Goal: Task Accomplishment & Management: Use online tool/utility

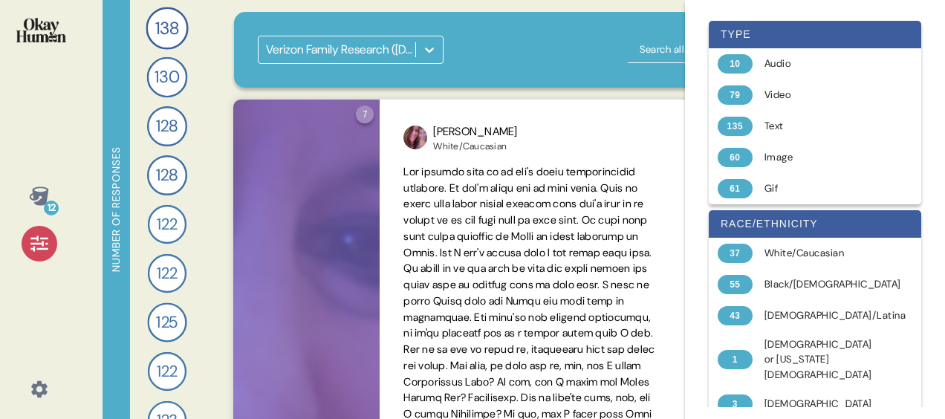
scroll to position [111, 0]
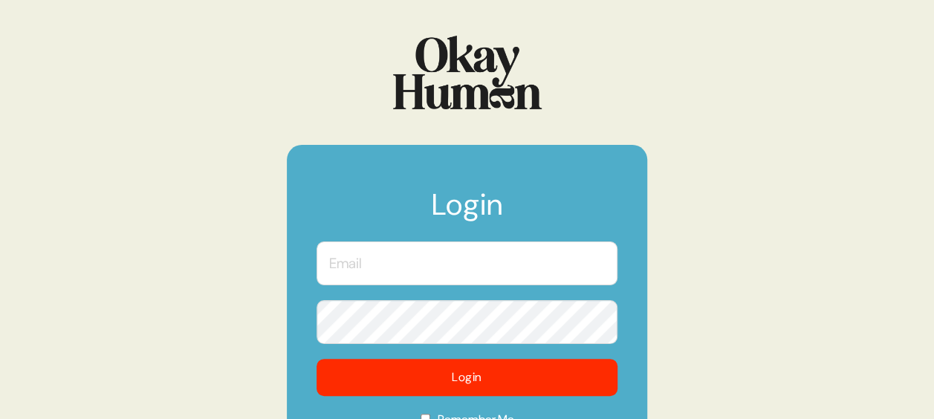
scroll to position [127, 0]
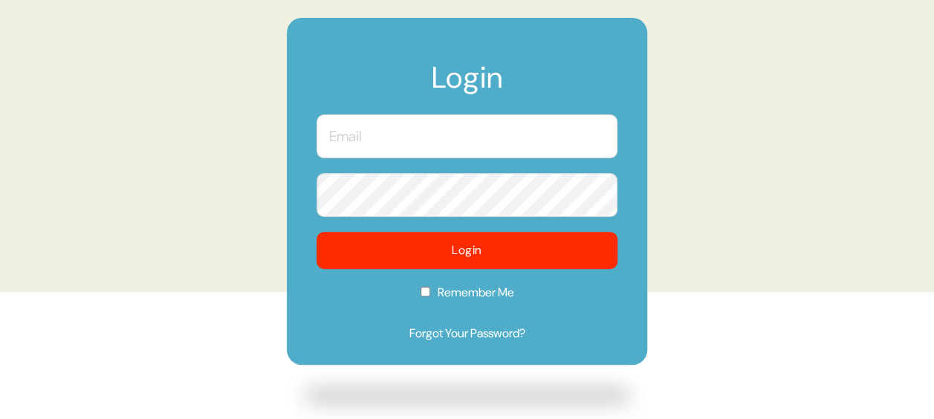
click at [423, 145] on input "text" at bounding box center [466, 136] width 301 height 44
type input "[EMAIL_ADDRESS][PERSON_NAME][DOMAIN_NAME]"
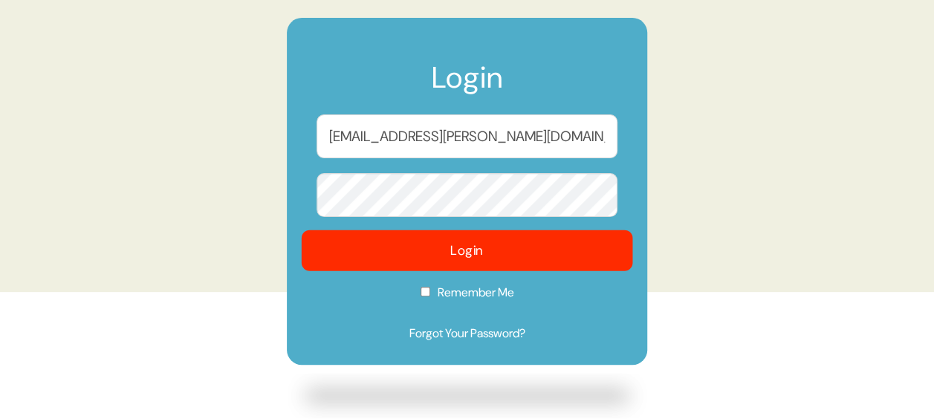
click at [376, 266] on button "Login" at bounding box center [467, 250] width 331 height 41
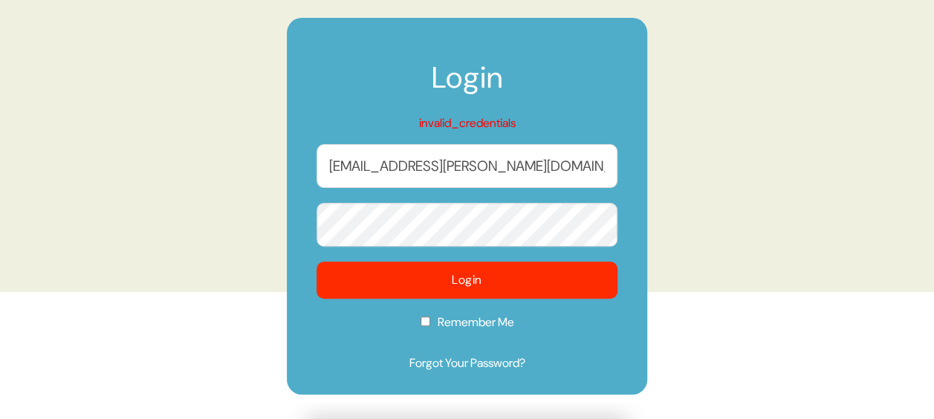
click at [316, 261] on button "Login" at bounding box center [466, 279] width 301 height 37
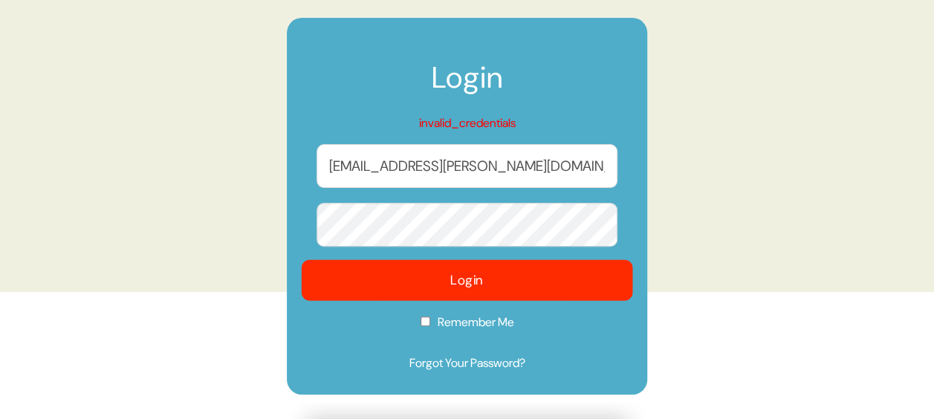
click at [392, 275] on button "Login" at bounding box center [467, 280] width 331 height 41
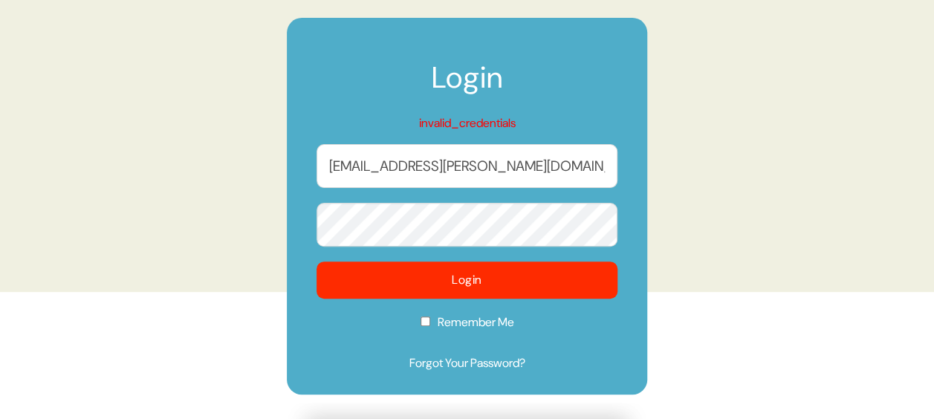
click at [316, 261] on button "Login" at bounding box center [466, 279] width 301 height 37
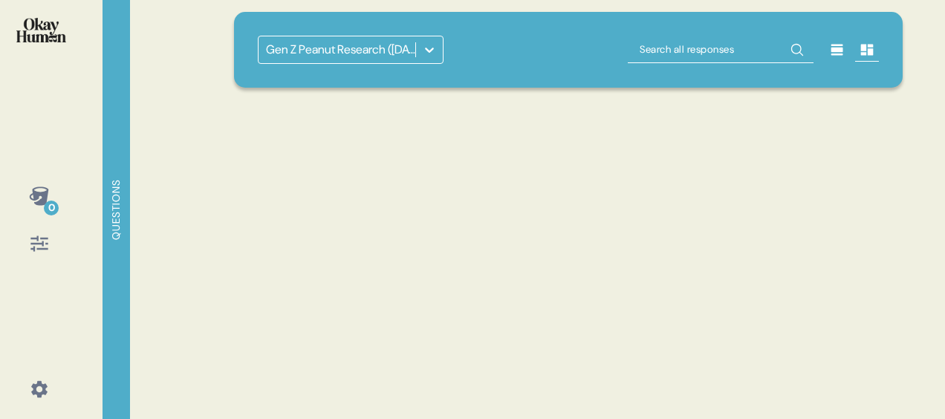
drag, startPoint x: 406, startPoint y: 247, endPoint x: 417, endPoint y: 221, distance: 28.3
click at [417, 221] on div "Gen Z Peanut Research ([DATE])" at bounding box center [568, 209] width 704 height 419
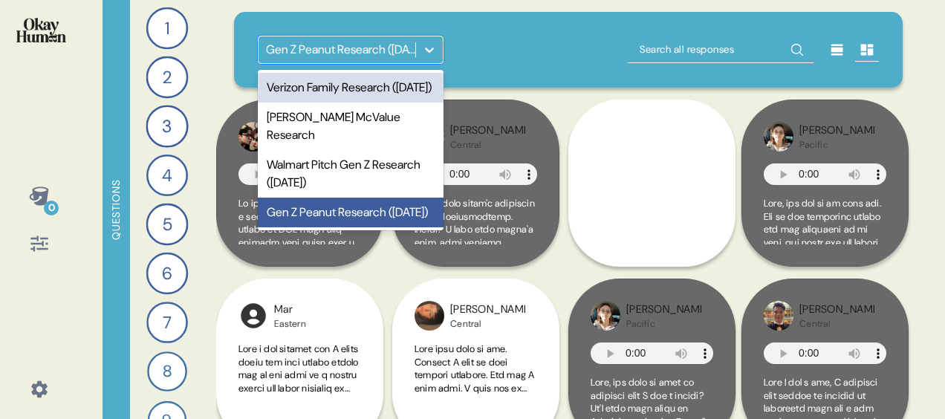
click at [438, 43] on div at bounding box center [429, 49] width 27 height 27
click at [352, 102] on div "Verizon Family Research ([DATE])" at bounding box center [351, 88] width 186 height 30
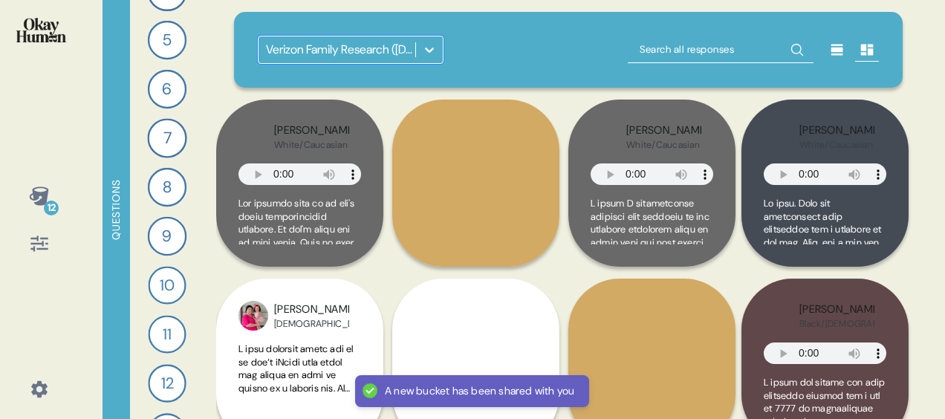
scroll to position [328, 0]
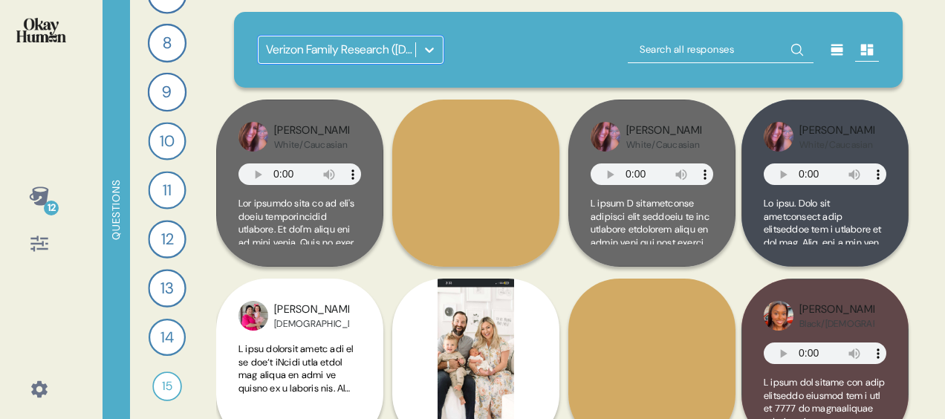
click at [432, 50] on icon at bounding box center [429, 49] width 15 height 15
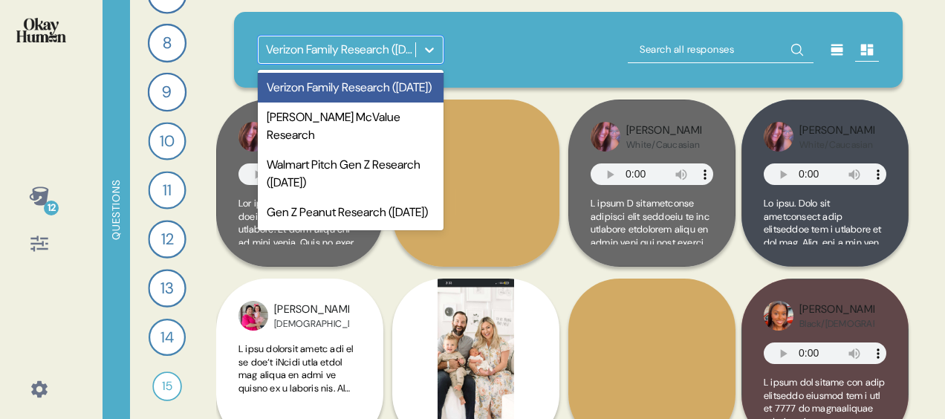
click at [903, 88] on div "option Verizon Family Research ([DATE]), selected. option Verizon Family Resear…" at bounding box center [568, 209] width 704 height 419
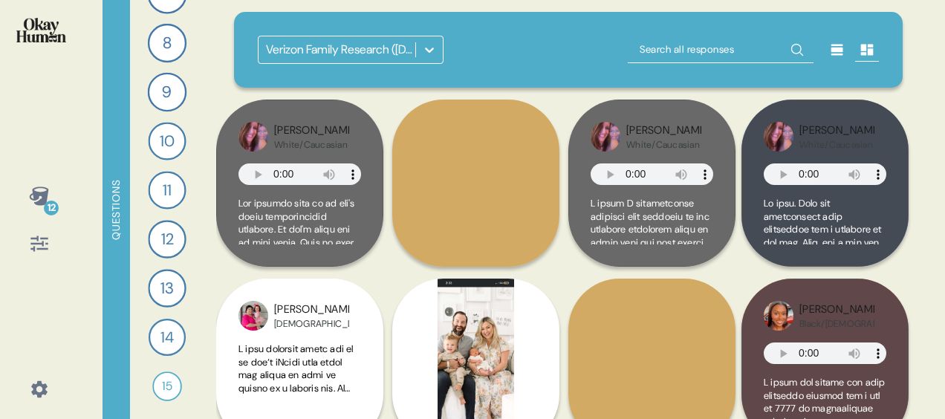
click at [39, 240] on icon at bounding box center [39, 243] width 21 height 21
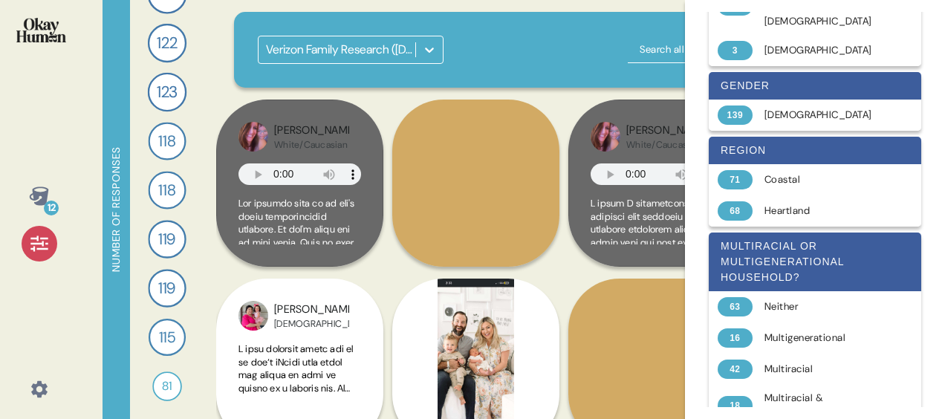
scroll to position [377, 0]
